Goal: Information Seeking & Learning: Stay updated

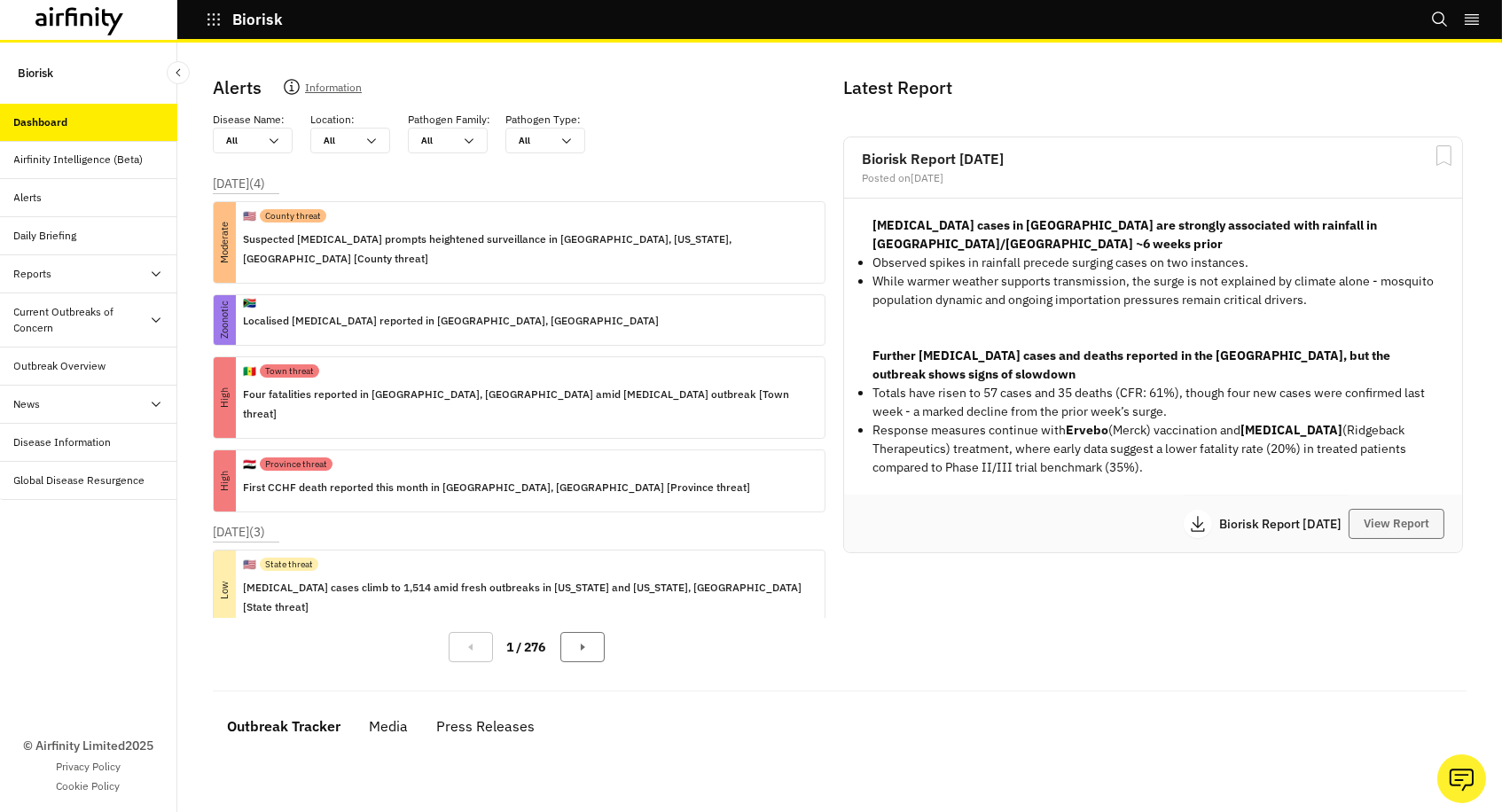
click at [1397, 509] on button "View Report" at bounding box center [1396, 524] width 96 height 30
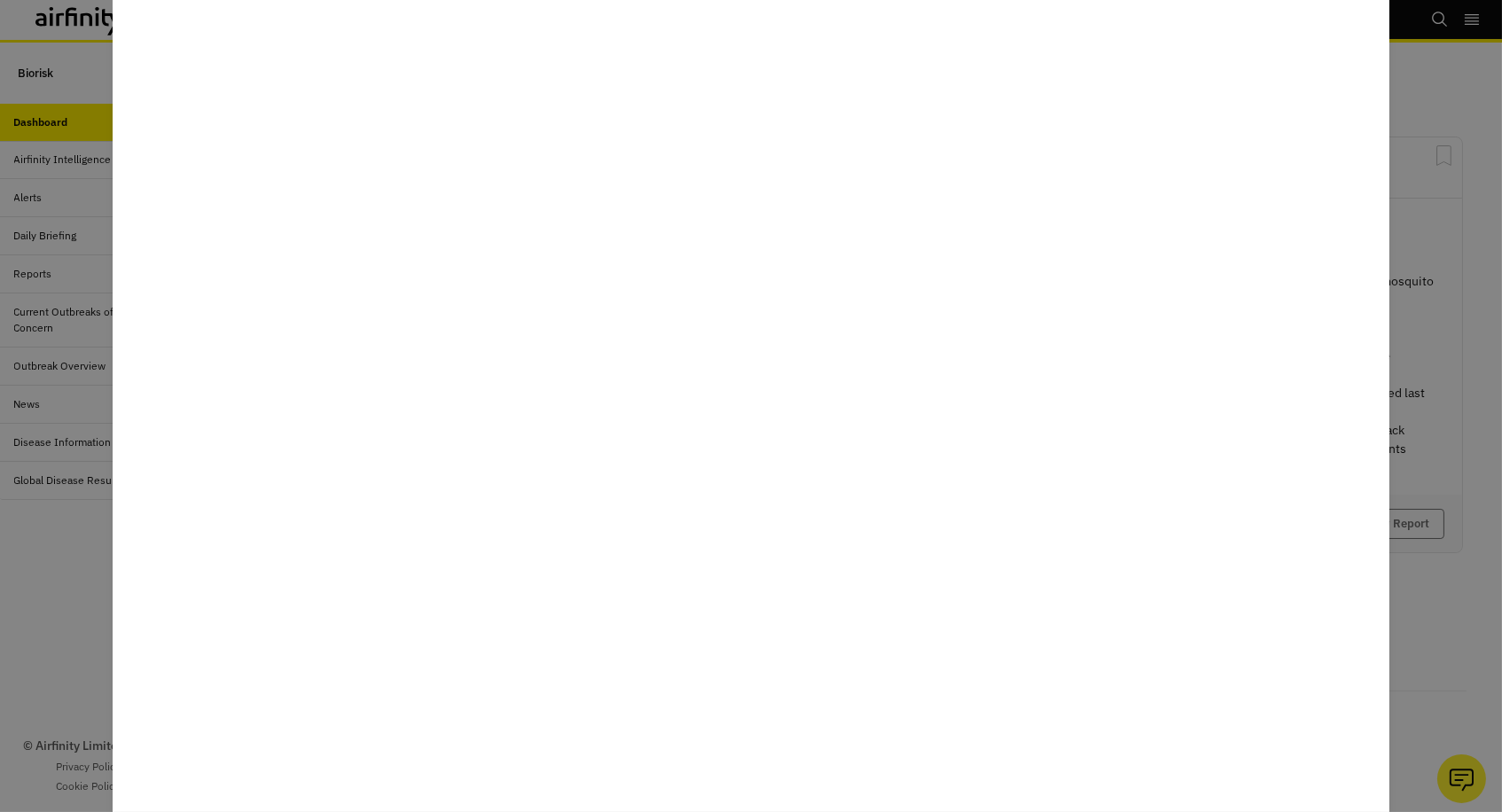
click at [15, 539] on div at bounding box center [751, 406] width 1502 height 812
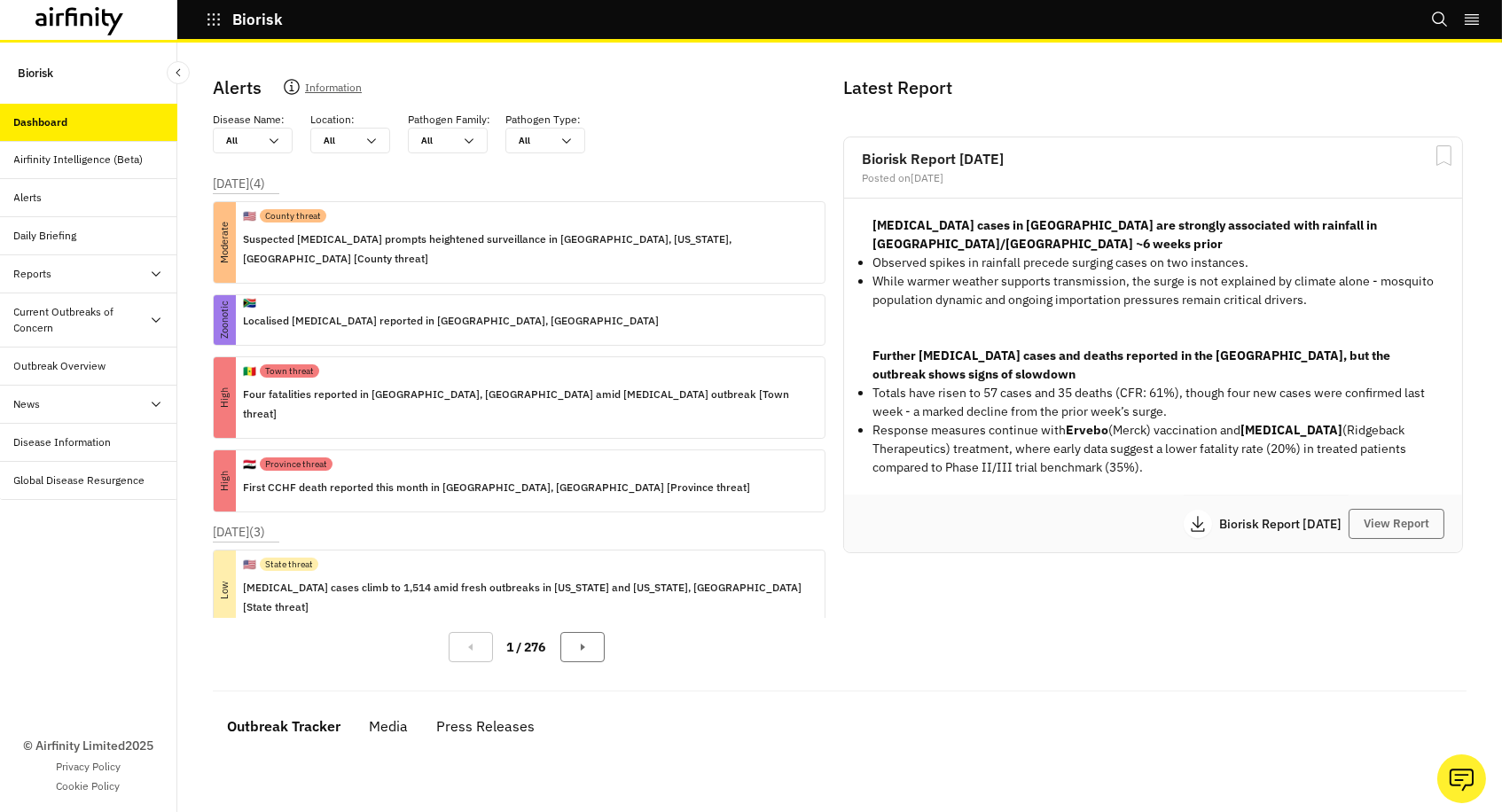
click at [32, 190] on div "Alerts" at bounding box center [28, 198] width 29 height 16
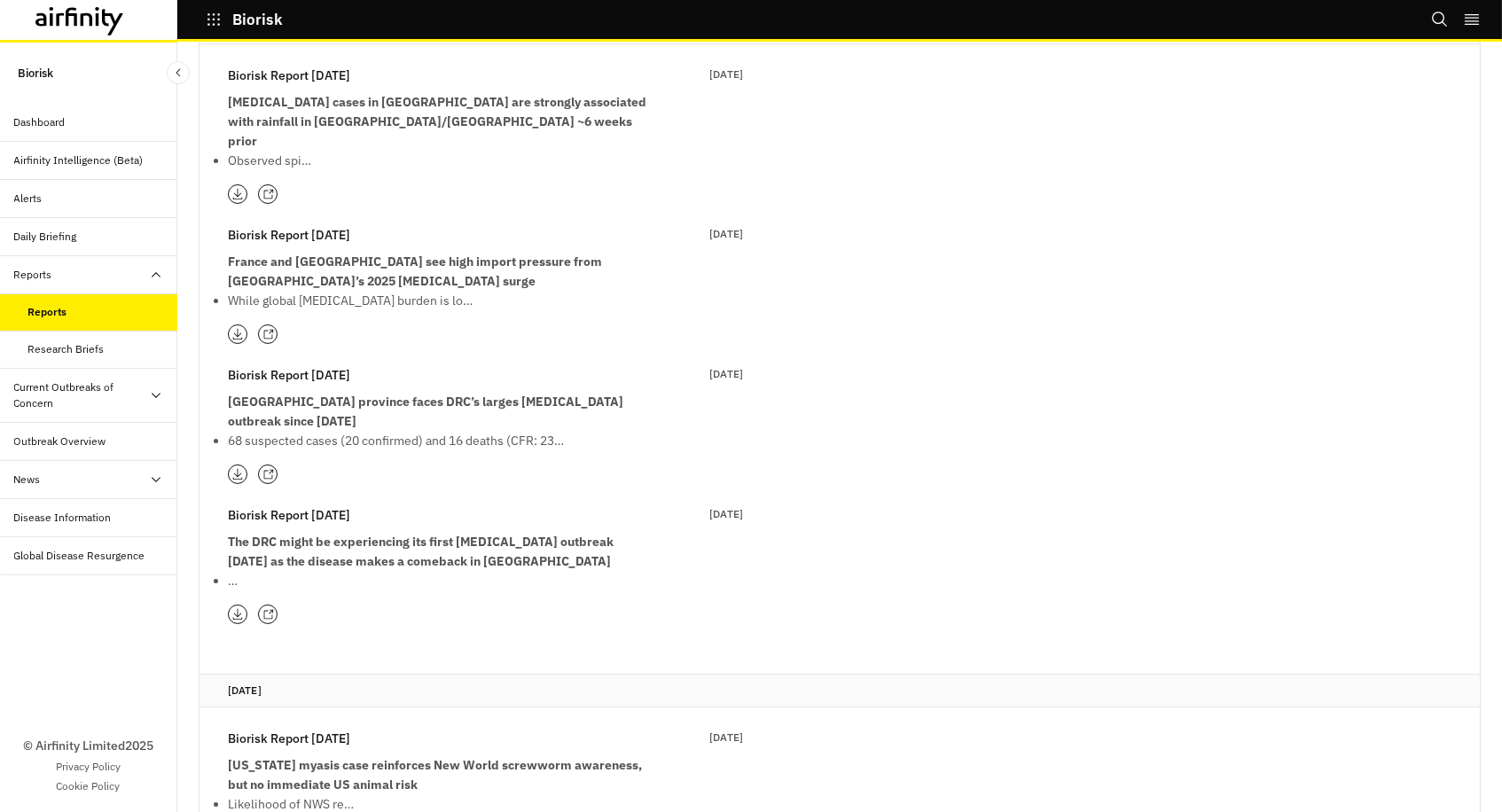
scroll to position [341, 0]
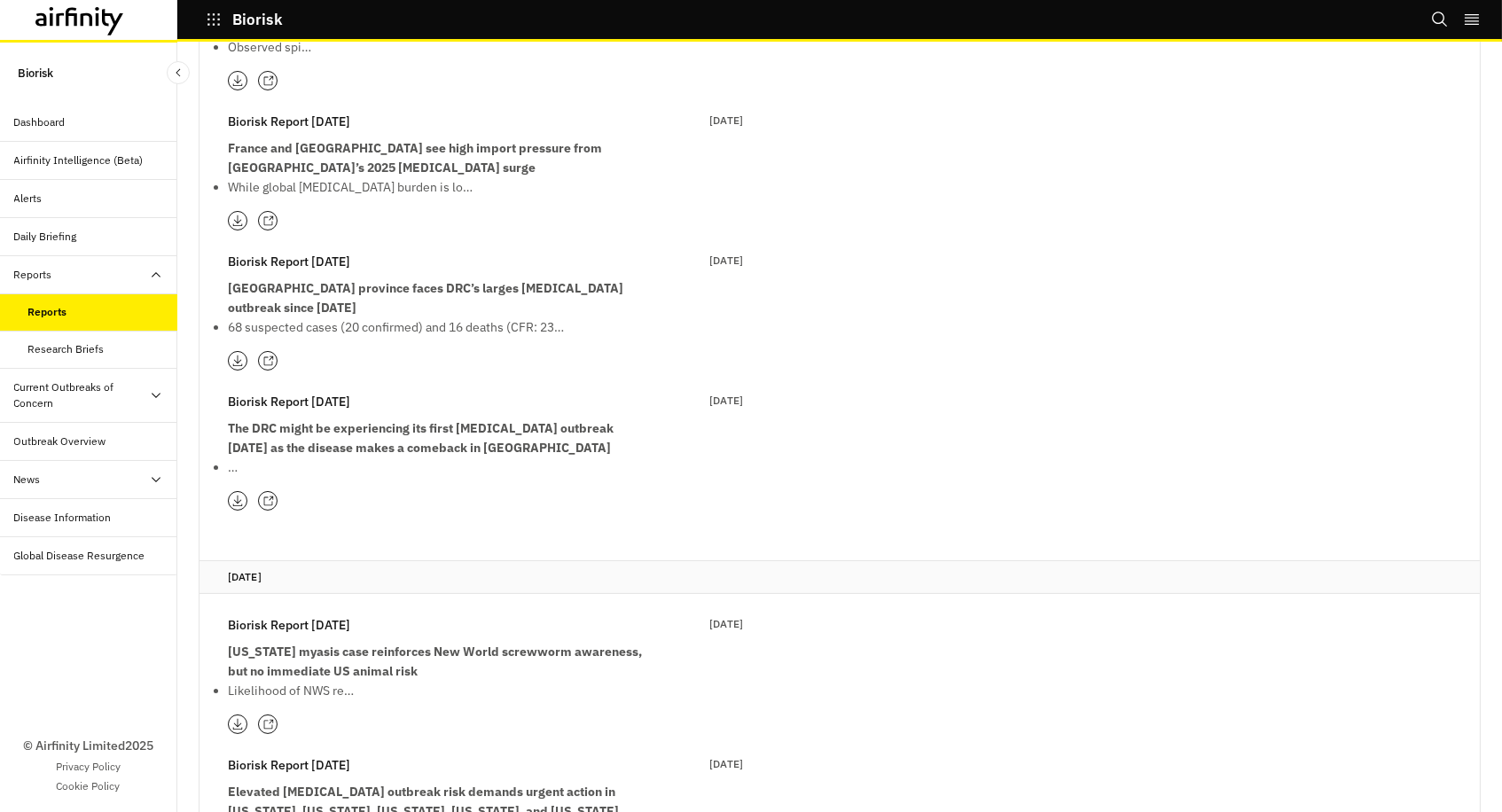
click at [268, 215] on icon at bounding box center [268, 221] width 12 height 12
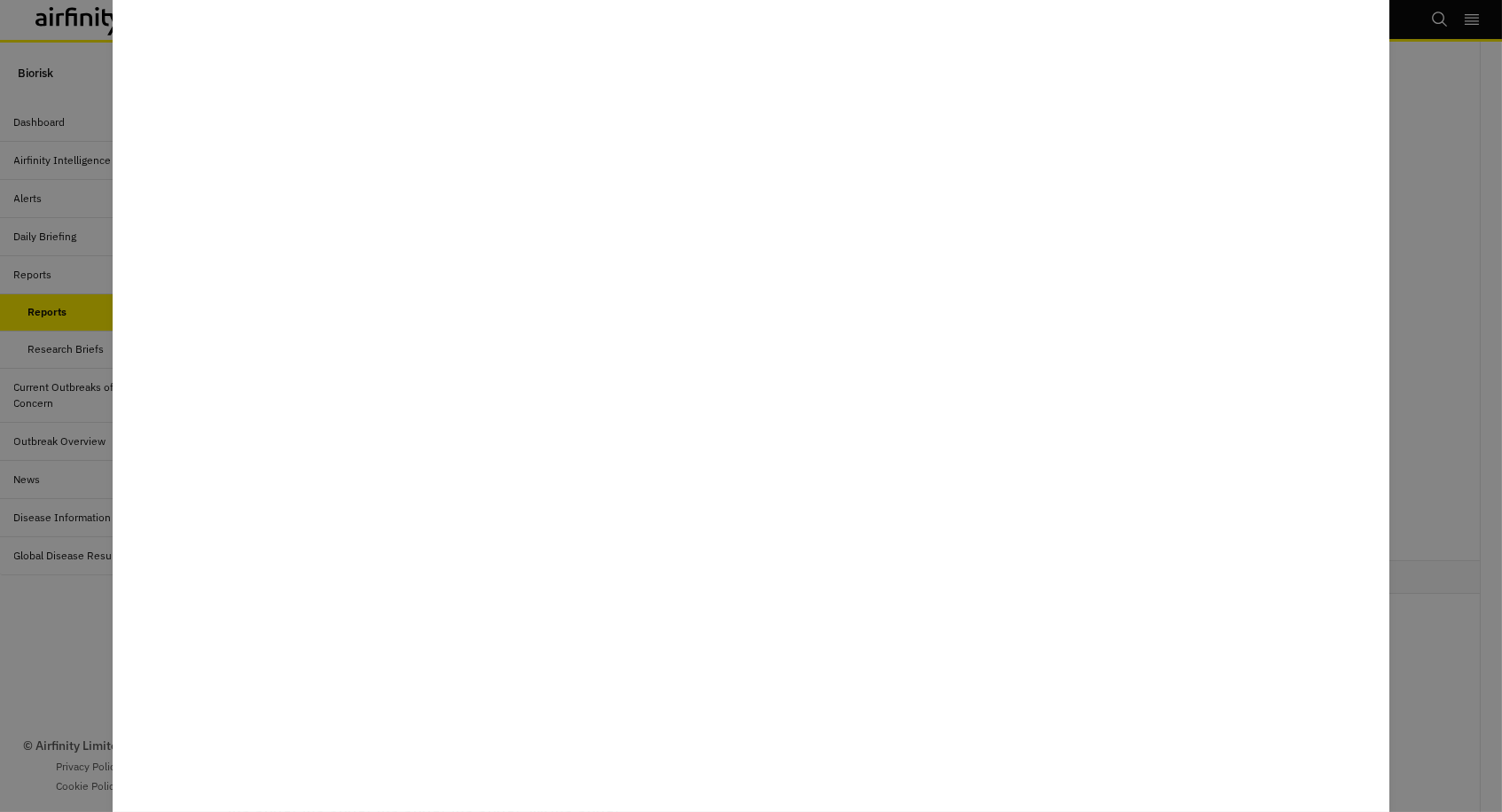
click at [51, 622] on div at bounding box center [751, 406] width 1502 height 812
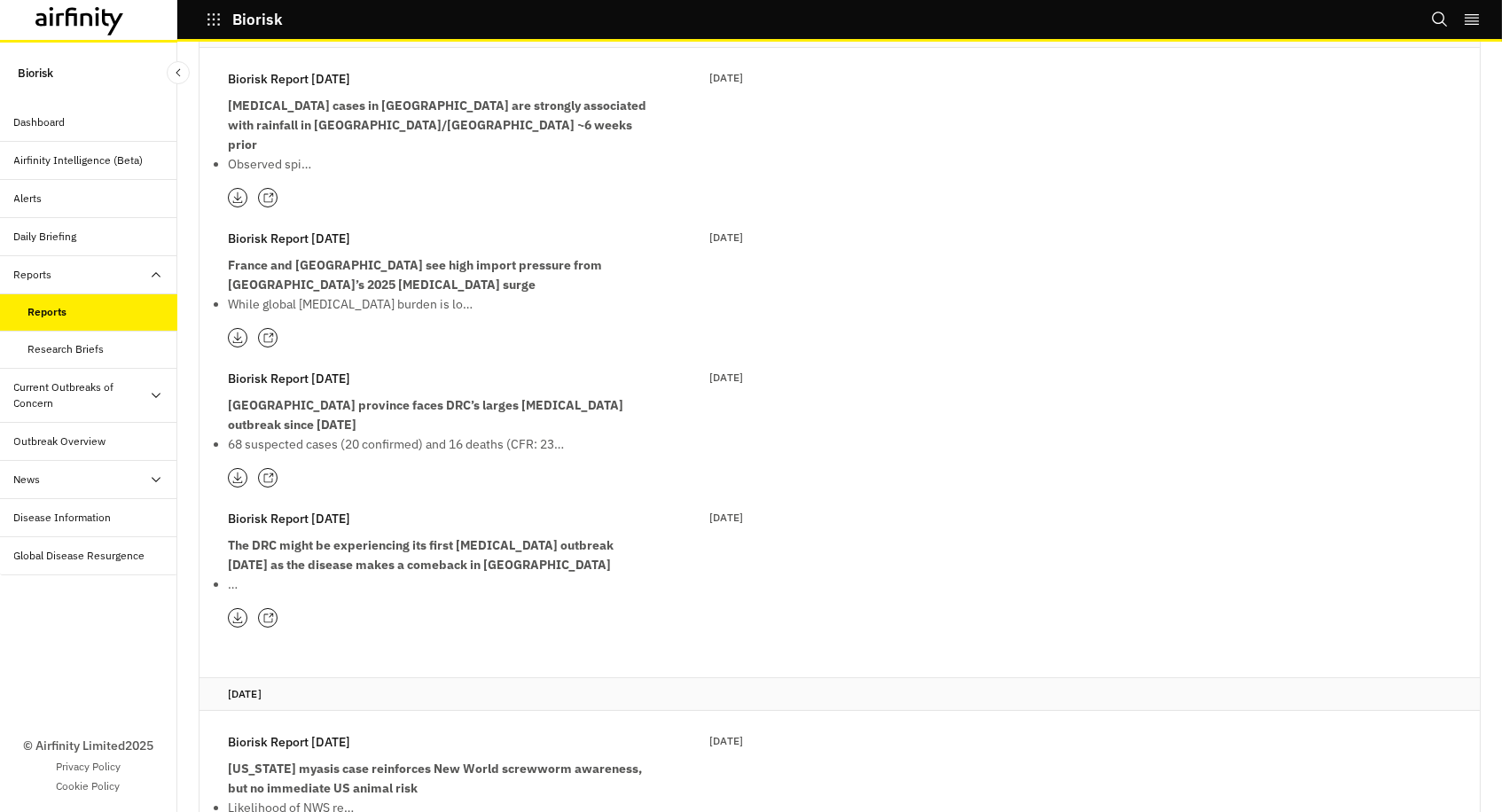
scroll to position [216, 0]
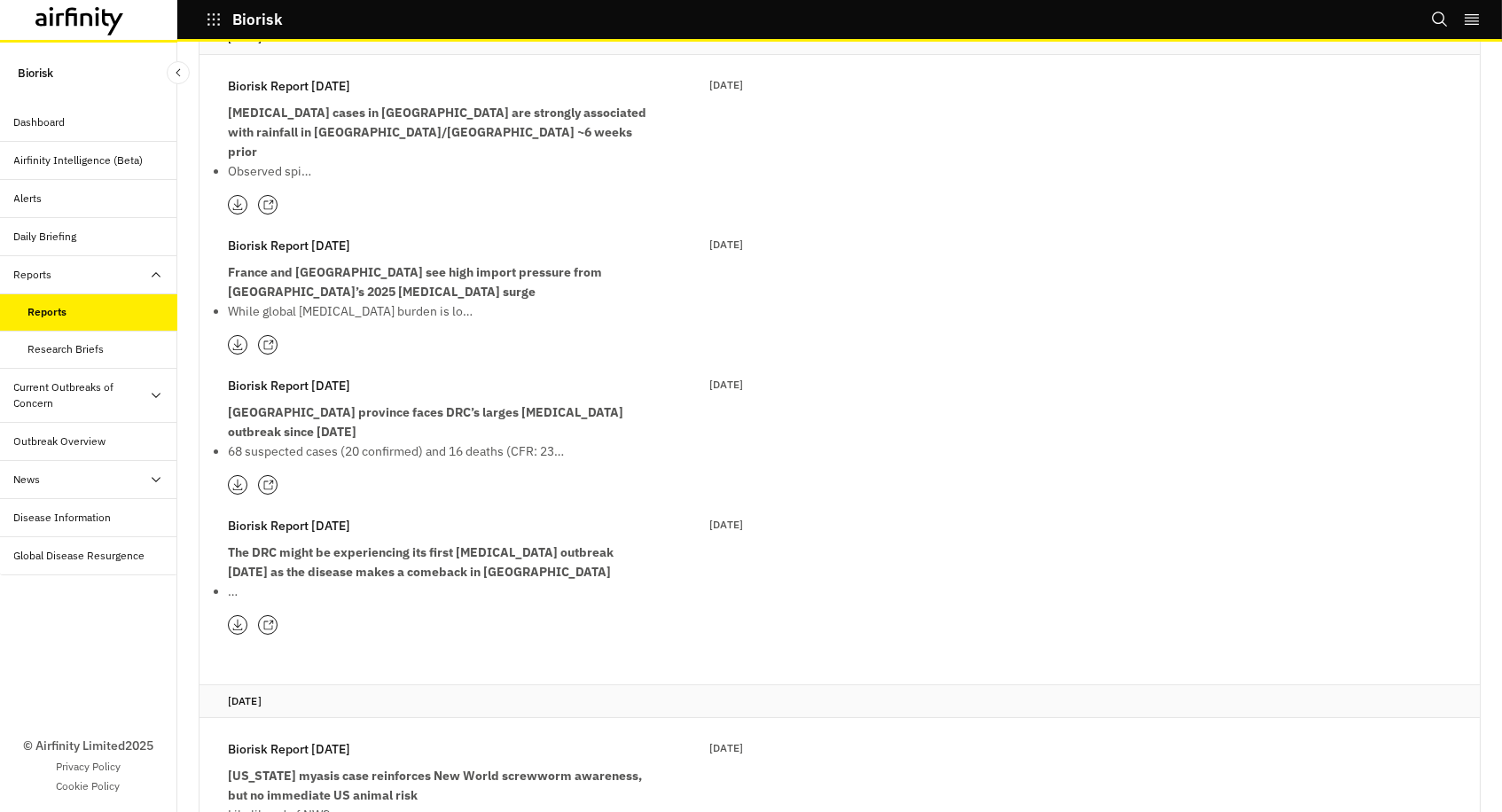
click at [266, 479] on icon at bounding box center [268, 485] width 12 height 12
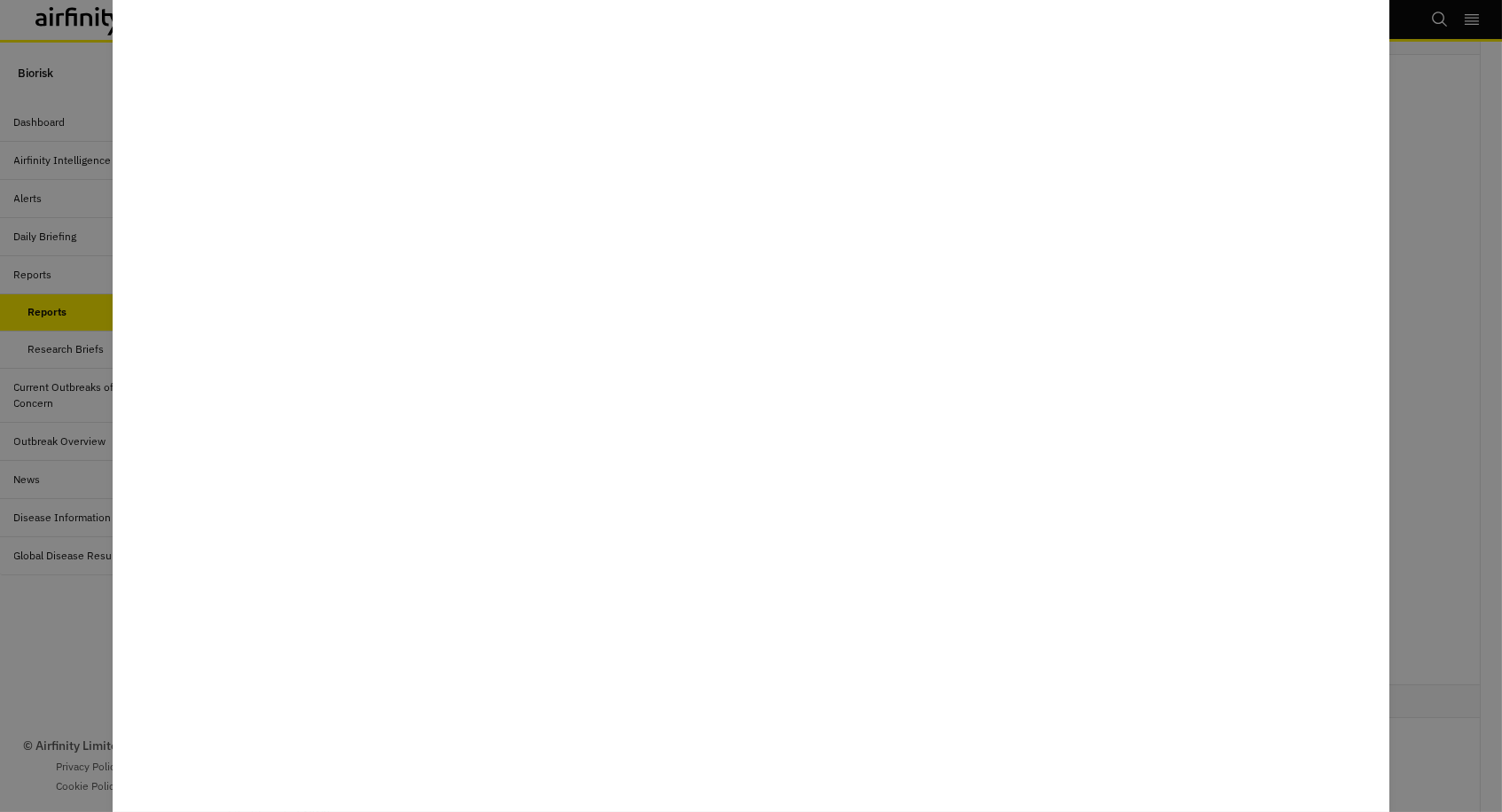
click at [38, 162] on div at bounding box center [751, 406] width 1502 height 812
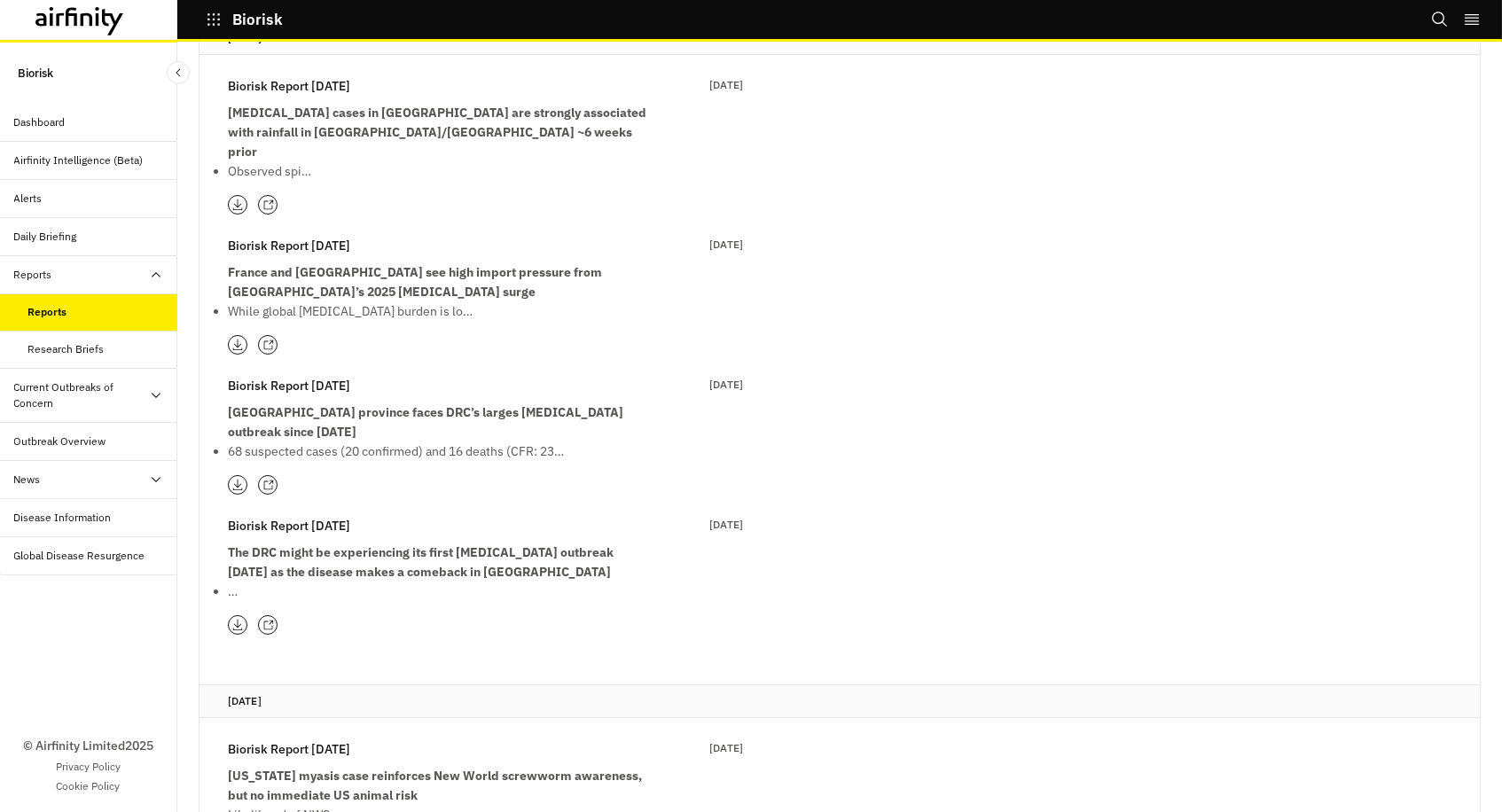
click at [40, 123] on div "Dashboard" at bounding box center [40, 122] width 52 height 16
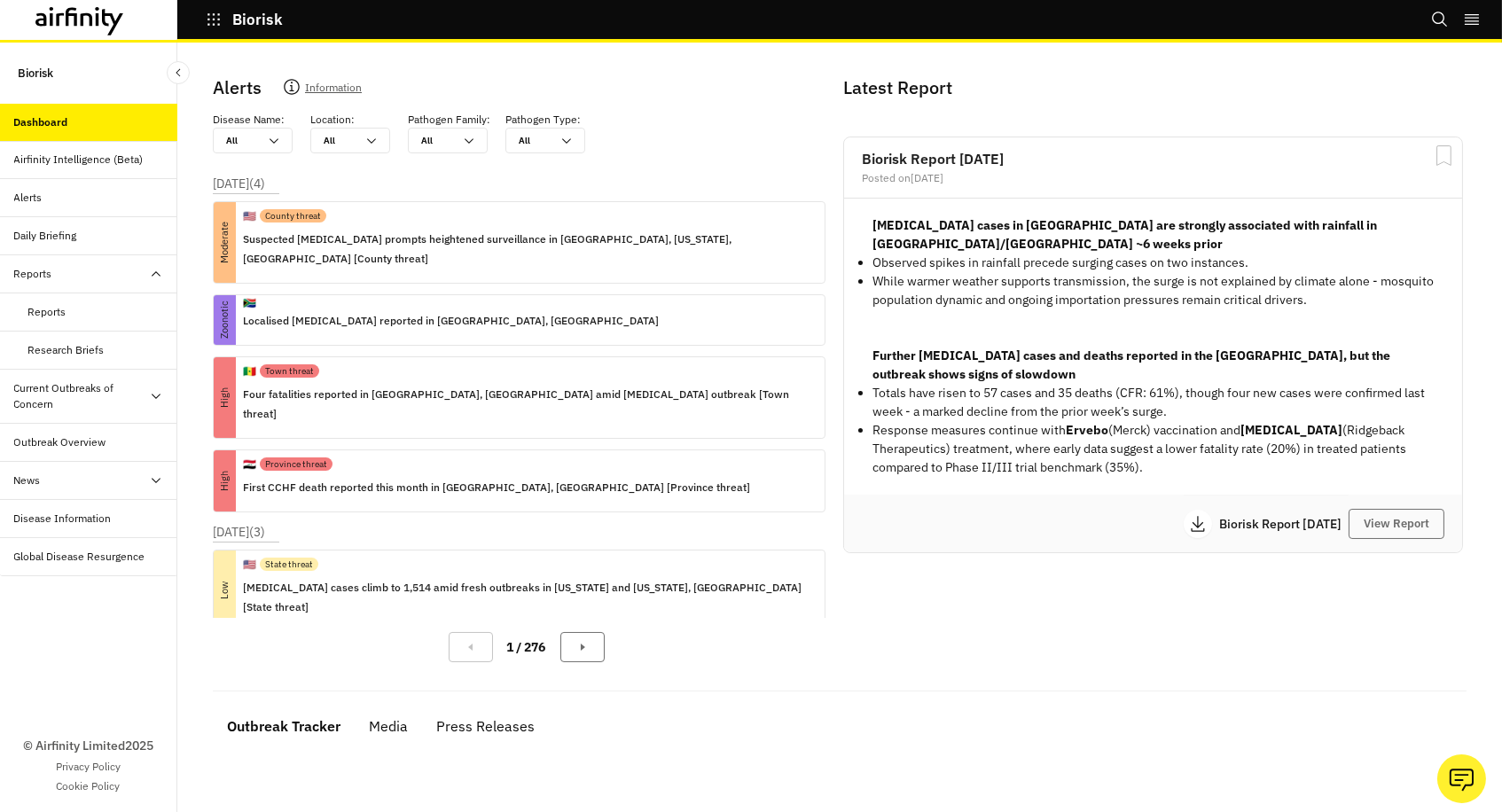
scroll to position [216, 0]
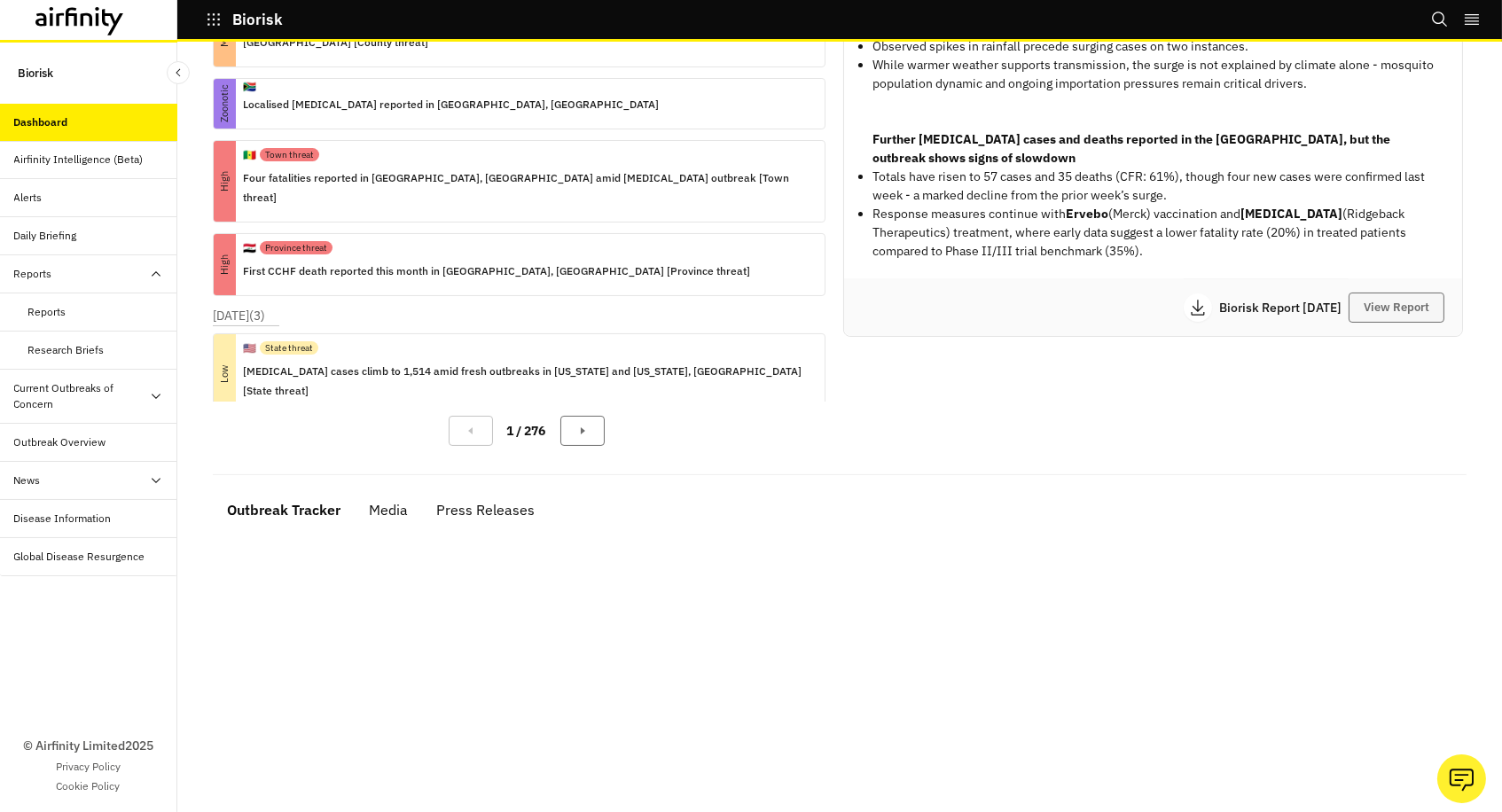
click at [1394, 292] on button "View Report" at bounding box center [1396, 307] width 96 height 30
